Goal: Navigation & Orientation: Find specific page/section

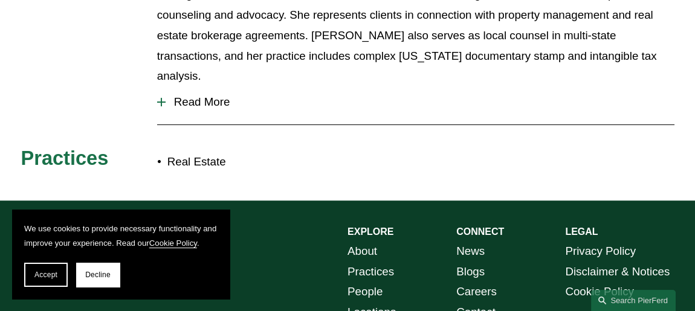
scroll to position [665, 0]
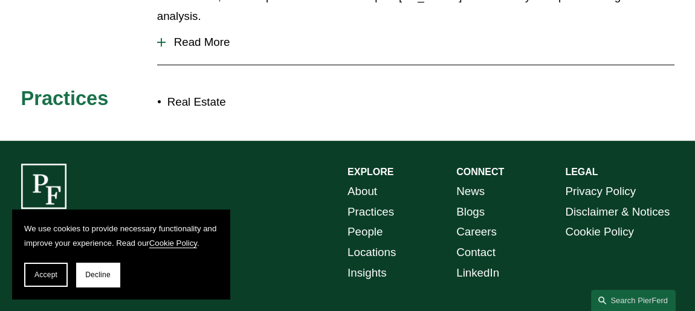
click at [469, 181] on link "News" at bounding box center [471, 191] width 28 height 21
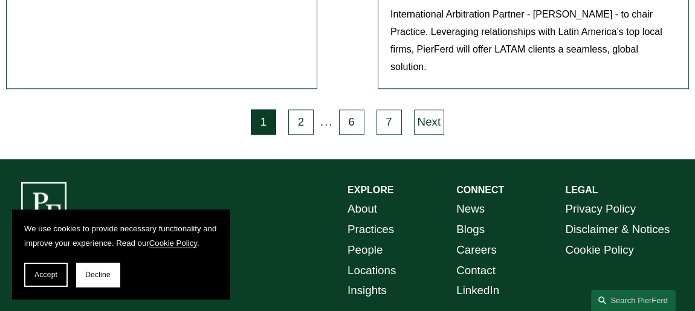
scroll to position [2955, 0]
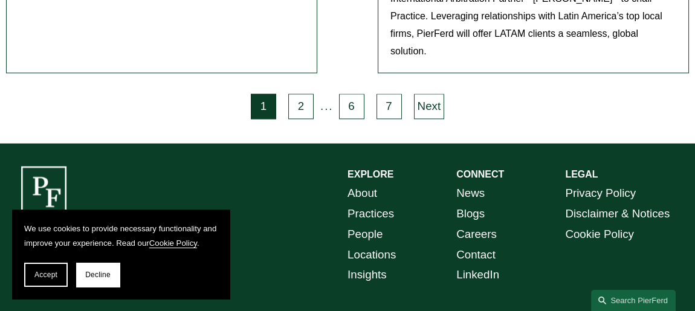
click at [362, 183] on link "About" at bounding box center [363, 193] width 30 height 21
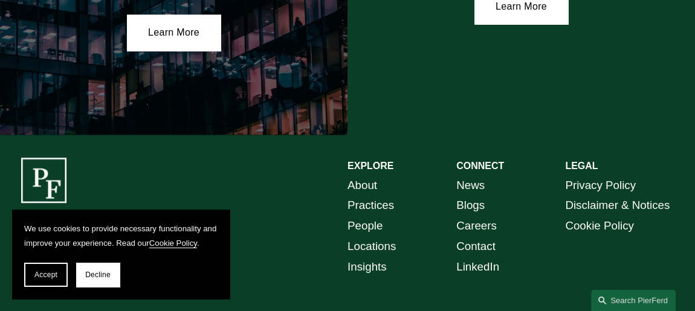
scroll to position [2094, 0]
